Goal: Task Accomplishment & Management: Use online tool/utility

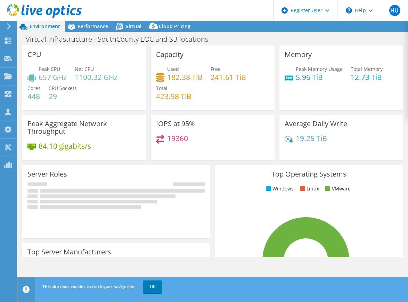
select select "USD"
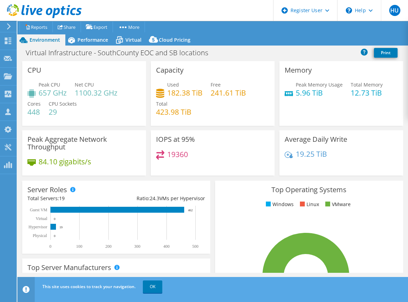
click at [206, 11] on header "HU Dell User [PERSON_NAME] [PERSON_NAME][EMAIL_ADDRESS][DOMAIN_NAME] Dell My Pr…" at bounding box center [204, 10] width 408 height 21
click at [364, 52] on icon at bounding box center [364, 52] width 7 height 7
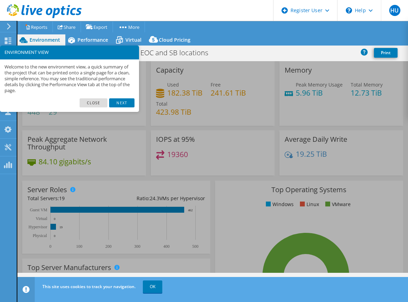
click at [210, 32] on div "Project Actions Project Actions Reports Share Export vSAN ReadyNode Sizer" at bounding box center [212, 33] width 391 height 24
click at [98, 103] on link "Close" at bounding box center [94, 102] width 28 height 9
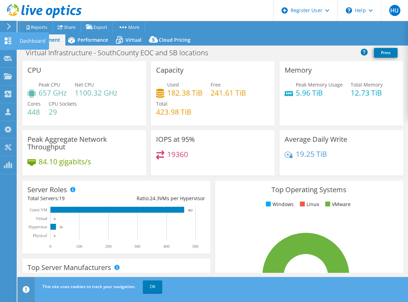
click at [28, 43] on div "Dashboard" at bounding box center [32, 40] width 33 height 17
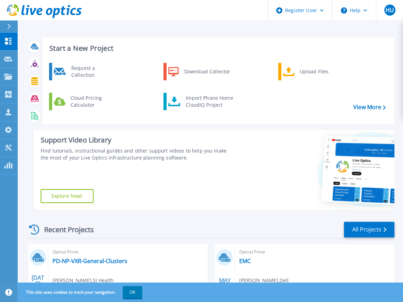
scroll to position [174, 0]
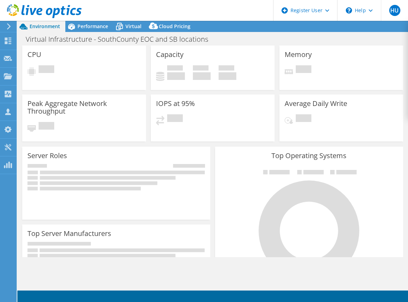
select select "USD"
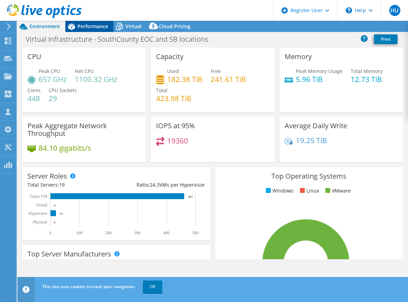
click at [97, 27] on div "Environment Performance Virtual Upgrades Cloud Pricing" at bounding box center [212, 26] width 391 height 11
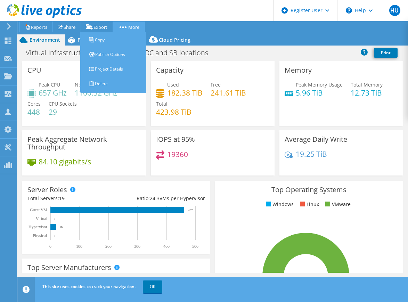
click at [134, 26] on link "More" at bounding box center [129, 27] width 32 height 11
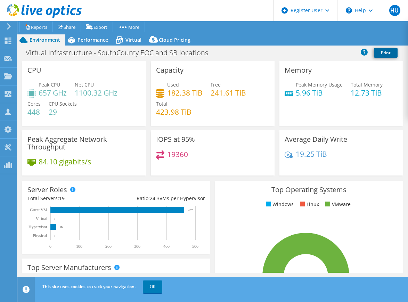
click at [381, 54] on link "Print" at bounding box center [386, 53] width 24 height 10
click at [90, 39] on span "Performance" at bounding box center [93, 39] width 31 height 7
